Goal: Contribute content

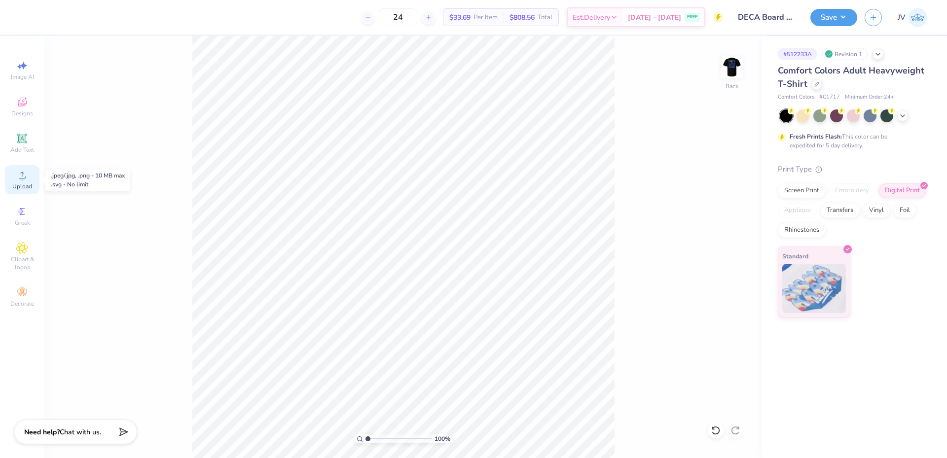
click at [23, 185] on span "Upload" at bounding box center [22, 187] width 20 height 8
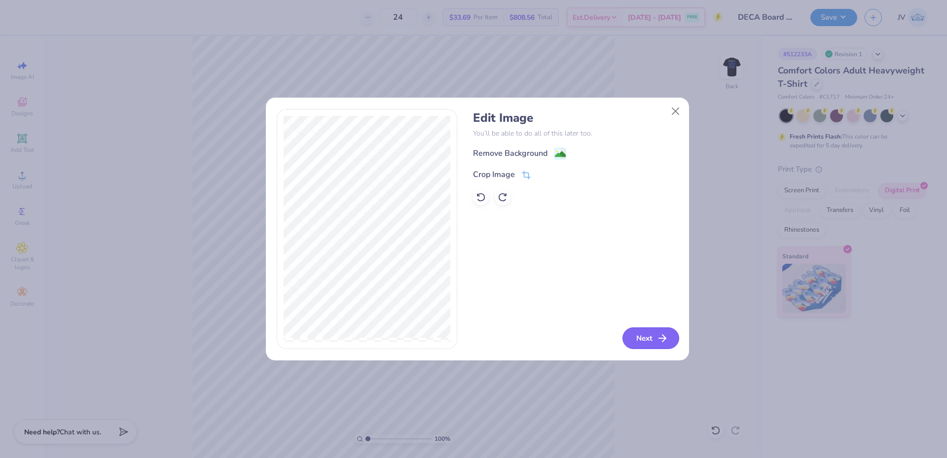
click at [636, 336] on button "Next" at bounding box center [651, 339] width 57 height 22
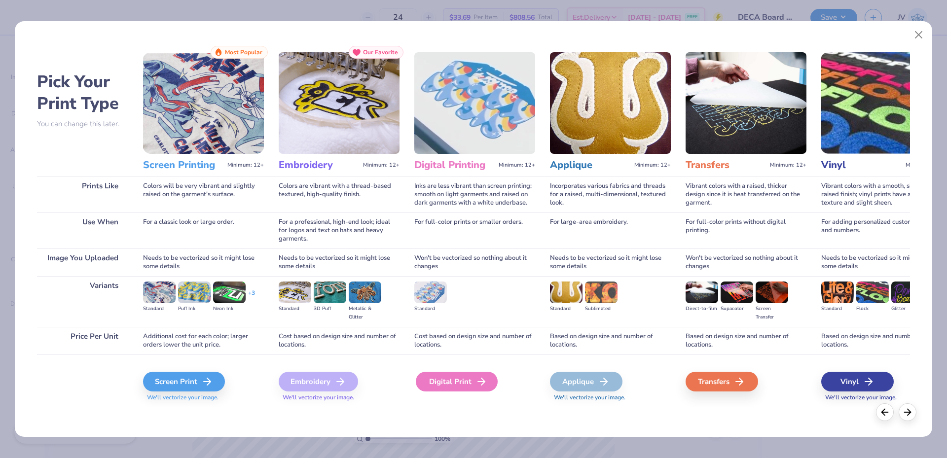
click at [476, 378] on icon at bounding box center [482, 382] width 12 height 12
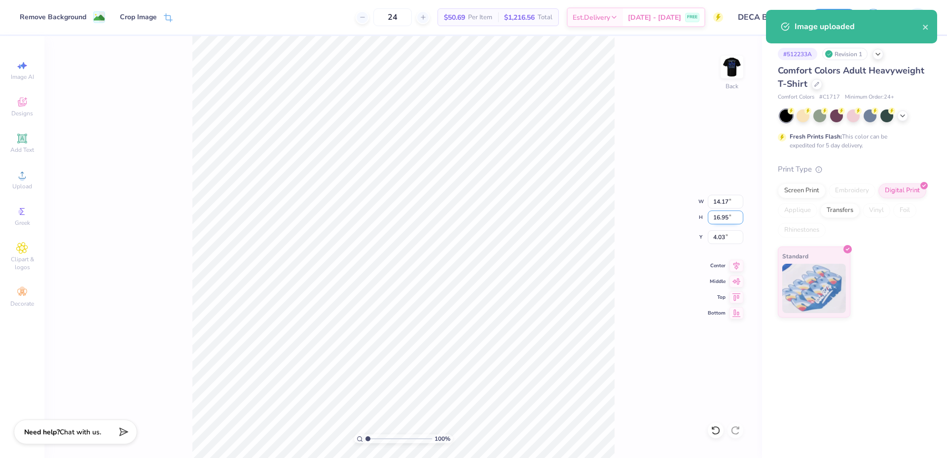
click at [720, 218] on input "16.95" at bounding box center [726, 218] width 36 height 14
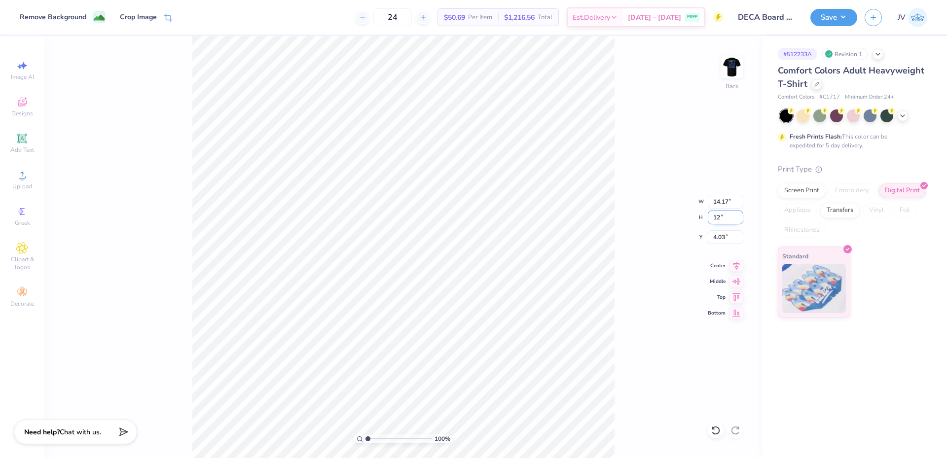
type input "12"
type input "10.03"
type input "12.00"
click at [720, 243] on input "6.50" at bounding box center [726, 237] width 36 height 14
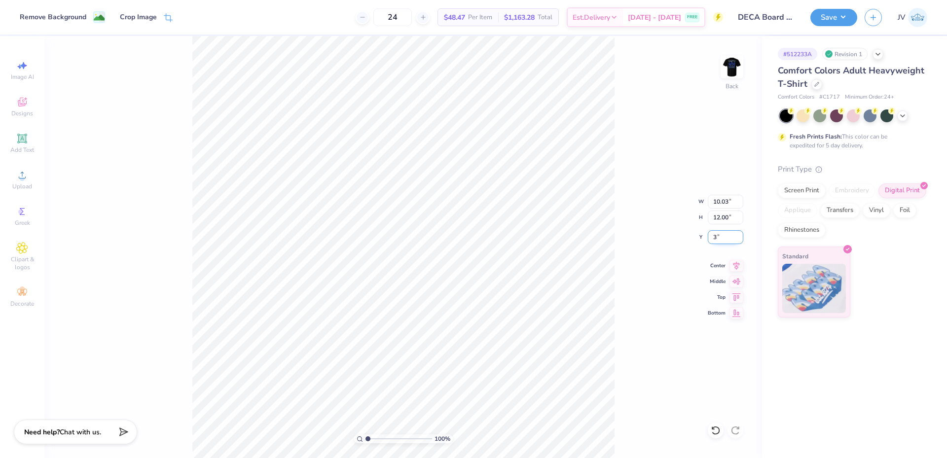
type input "3.00"
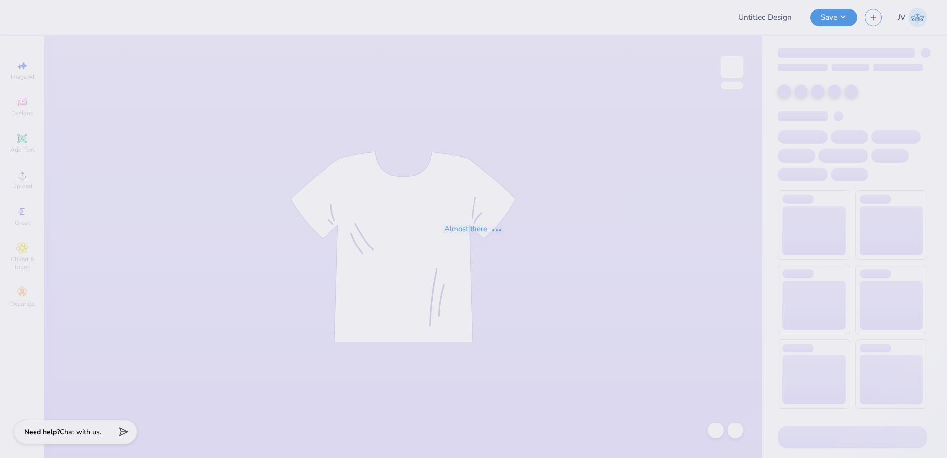
type input "DECA Board Merch"
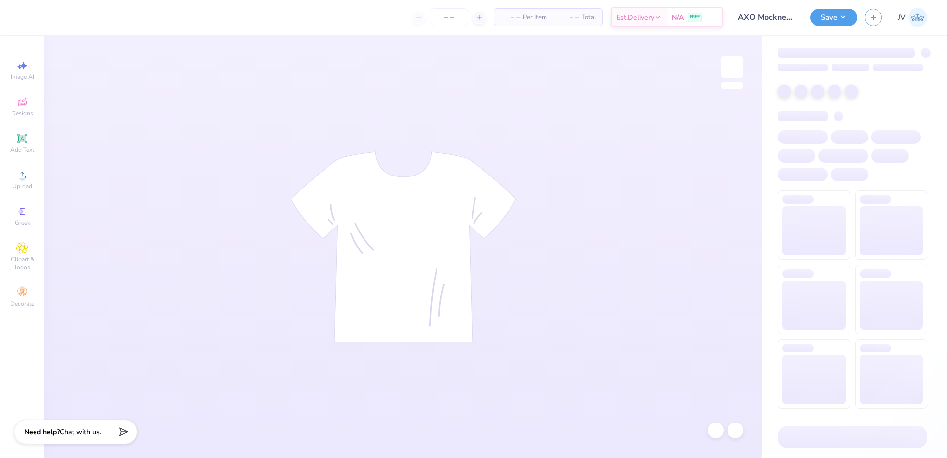
type input "AXO Mocknecks"
type input "50"
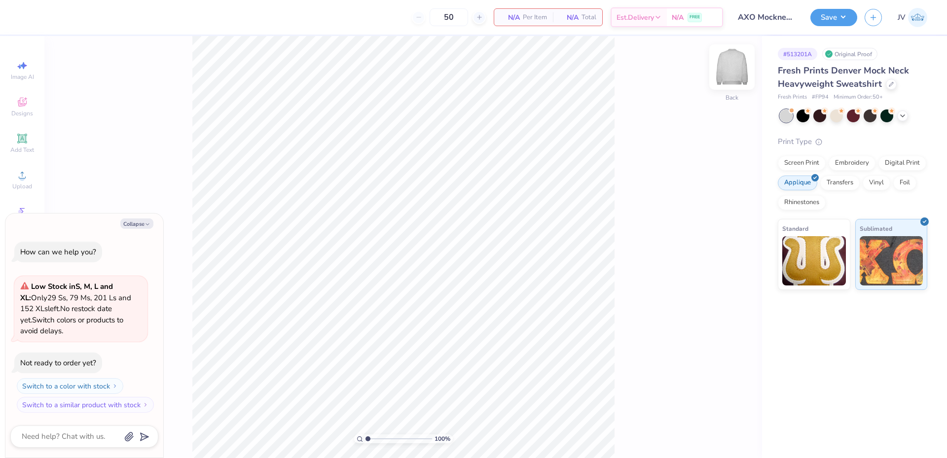
click at [736, 65] on img at bounding box center [731, 66] width 39 height 39
type textarea "x"
